Goal: Information Seeking & Learning: Learn about a topic

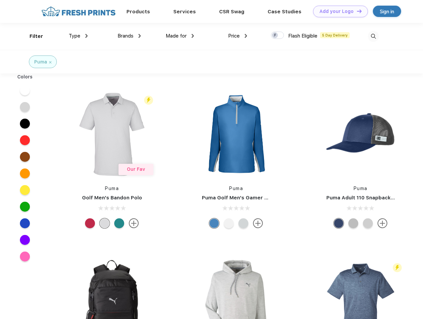
click at [338, 11] on link "Add your Logo Design Tool" at bounding box center [340, 12] width 55 height 12
click at [0, 0] on div "Design Tool" at bounding box center [0, 0] width 0 height 0
click at [357, 11] on link "Add your Logo Design Tool" at bounding box center [340, 12] width 55 height 12
click at [32, 36] on div "Filter" at bounding box center [37, 37] width 14 height 8
click at [78, 36] on span "Type" at bounding box center [75, 36] width 12 height 6
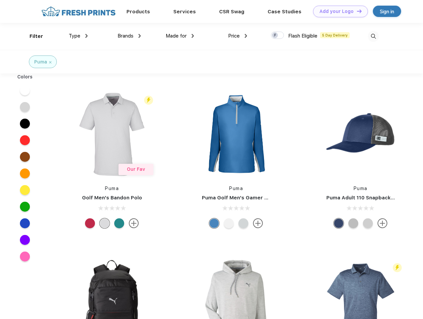
click at [129, 36] on span "Brands" at bounding box center [126, 36] width 16 height 6
click at [180, 36] on span "Made for" at bounding box center [176, 36] width 21 height 6
click at [238, 36] on span "Price" at bounding box center [234, 36] width 12 height 6
click at [278, 36] on div at bounding box center [277, 35] width 13 height 7
click at [276, 36] on input "checkbox" at bounding box center [273, 33] width 4 height 4
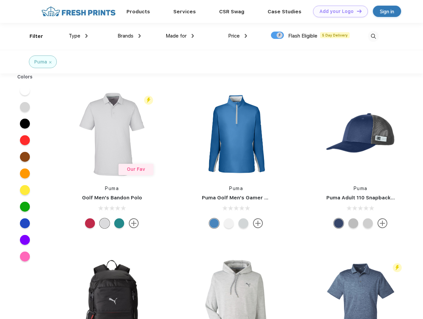
click at [374, 36] on img at bounding box center [373, 36] width 11 height 11
